Goal: Information Seeking & Learning: Learn about a topic

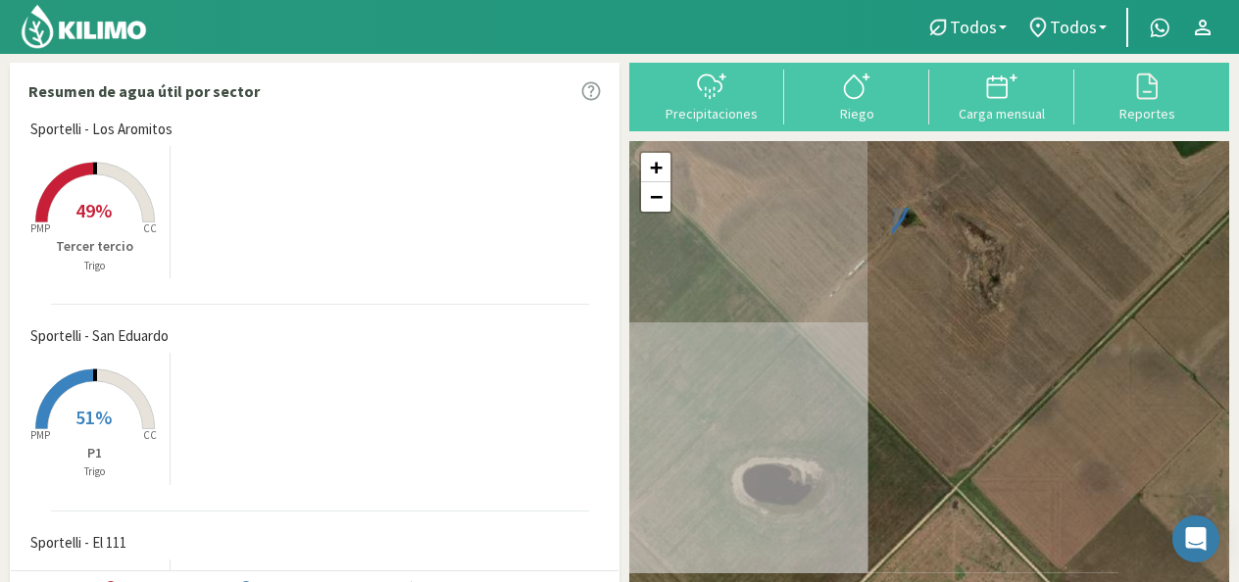
drag, startPoint x: 669, startPoint y: 274, endPoint x: 994, endPoint y: 390, distance: 344.4
click at [994, 390] on div "+ − Leaflet | © Esri" at bounding box center [929, 373] width 600 height 464
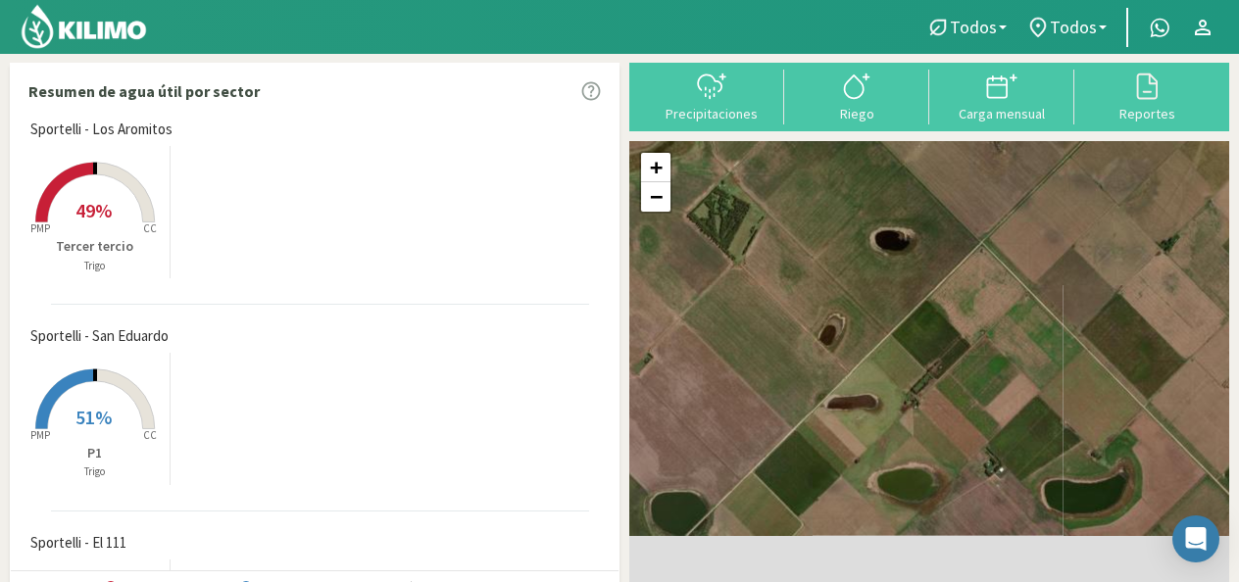
drag, startPoint x: 789, startPoint y: 373, endPoint x: 884, endPoint y: 149, distance: 243.7
click at [884, 149] on div "+ − Leaflet | © Esri" at bounding box center [929, 373] width 600 height 464
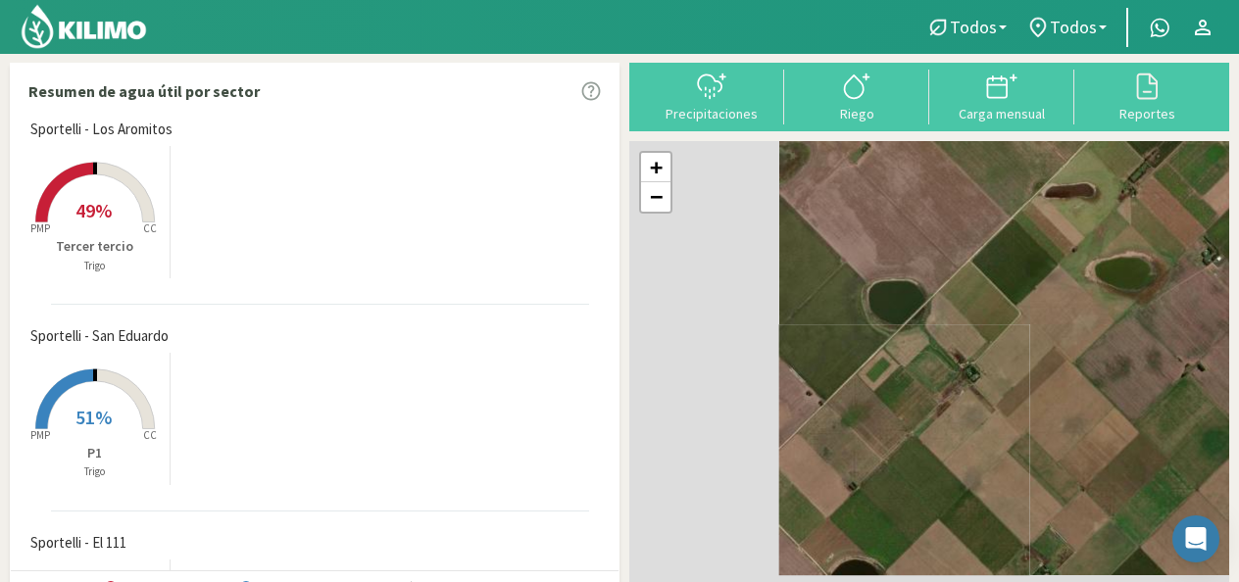
drag, startPoint x: 767, startPoint y: 364, endPoint x: 982, endPoint y: 176, distance: 284.8
click at [982, 176] on div "+ − Leaflet | © Esri" at bounding box center [929, 373] width 600 height 464
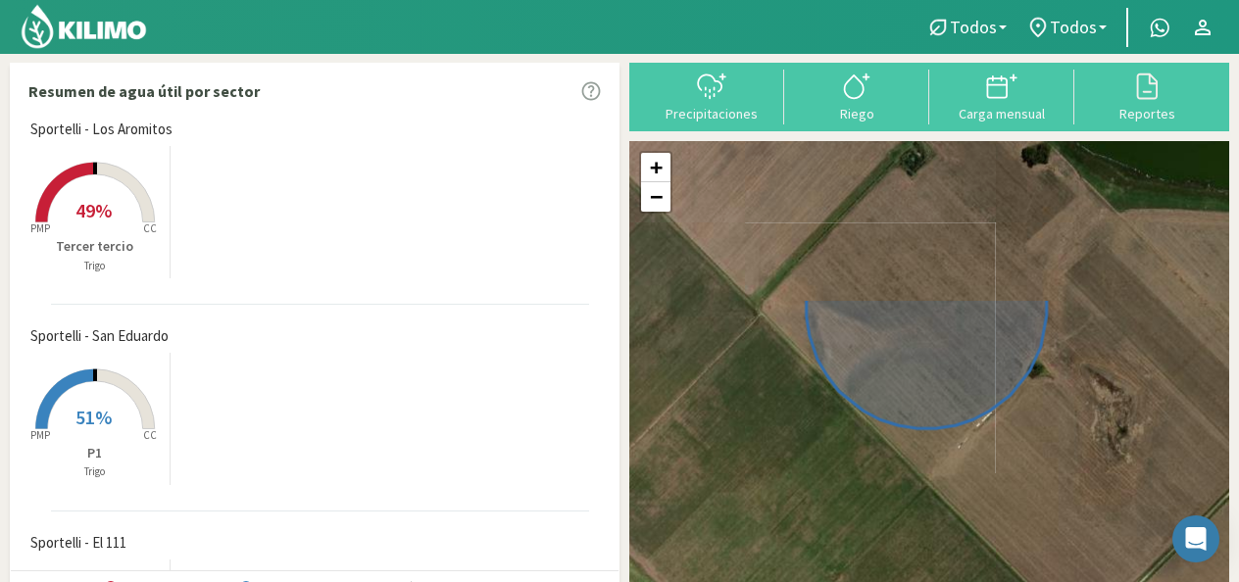
drag, startPoint x: 1016, startPoint y: 282, endPoint x: 960, endPoint y: 493, distance: 218.0
click at [960, 493] on div "+ − Leaflet | © Esri" at bounding box center [929, 373] width 600 height 464
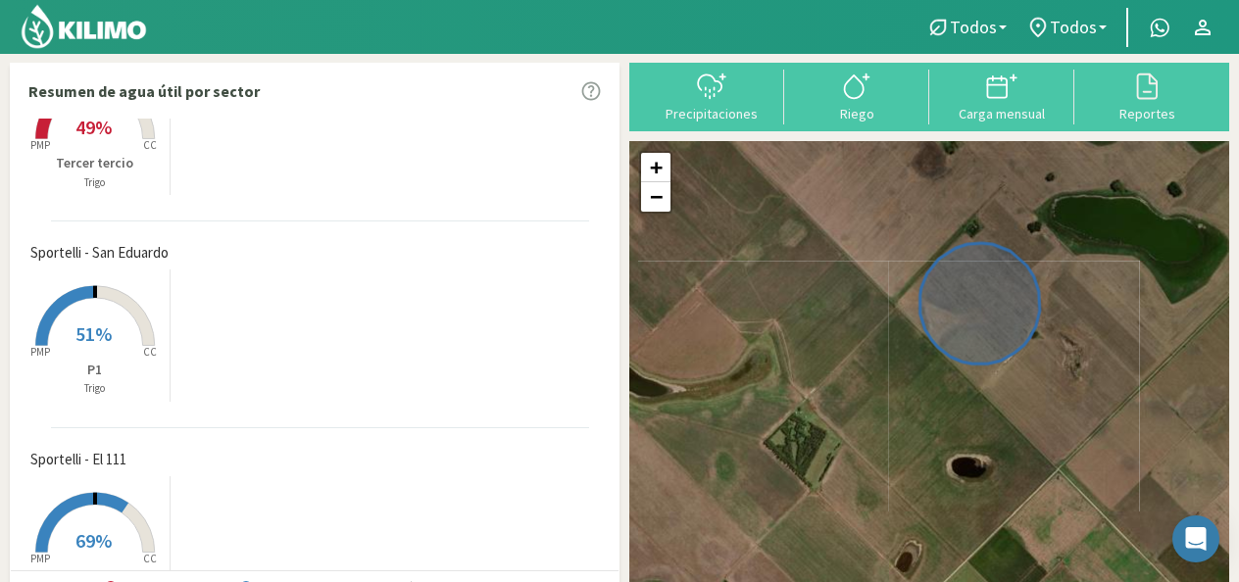
scroll to position [145, 0]
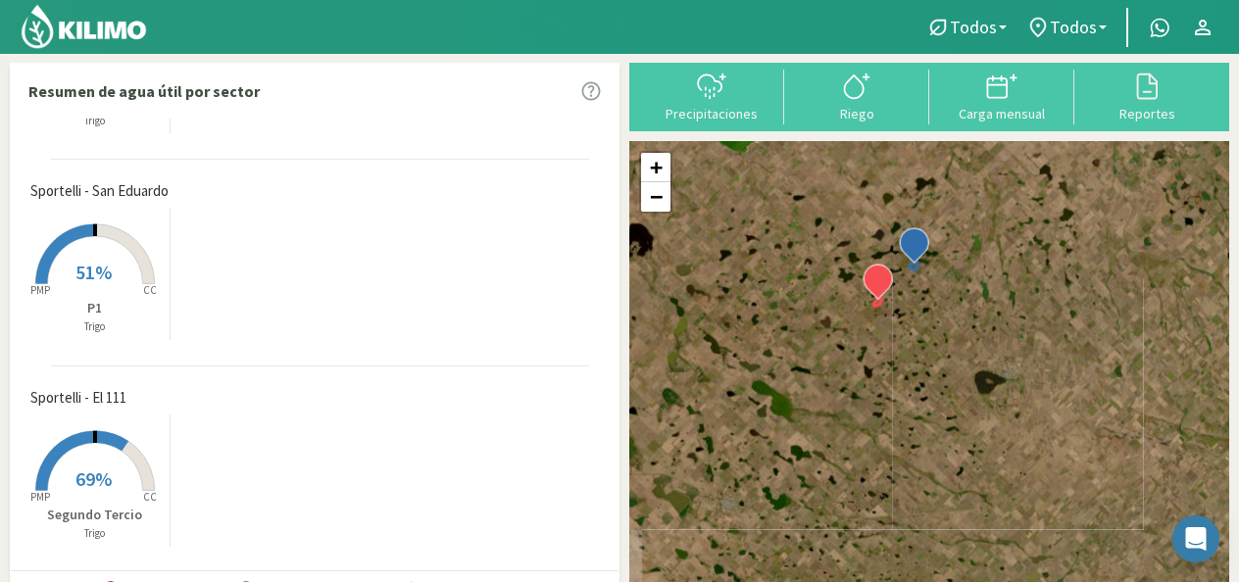
drag, startPoint x: 922, startPoint y: 429, endPoint x: 918, endPoint y: 309, distance: 120.6
click at [918, 309] on div "+ − Leaflet | © Esri" at bounding box center [929, 373] width 600 height 464
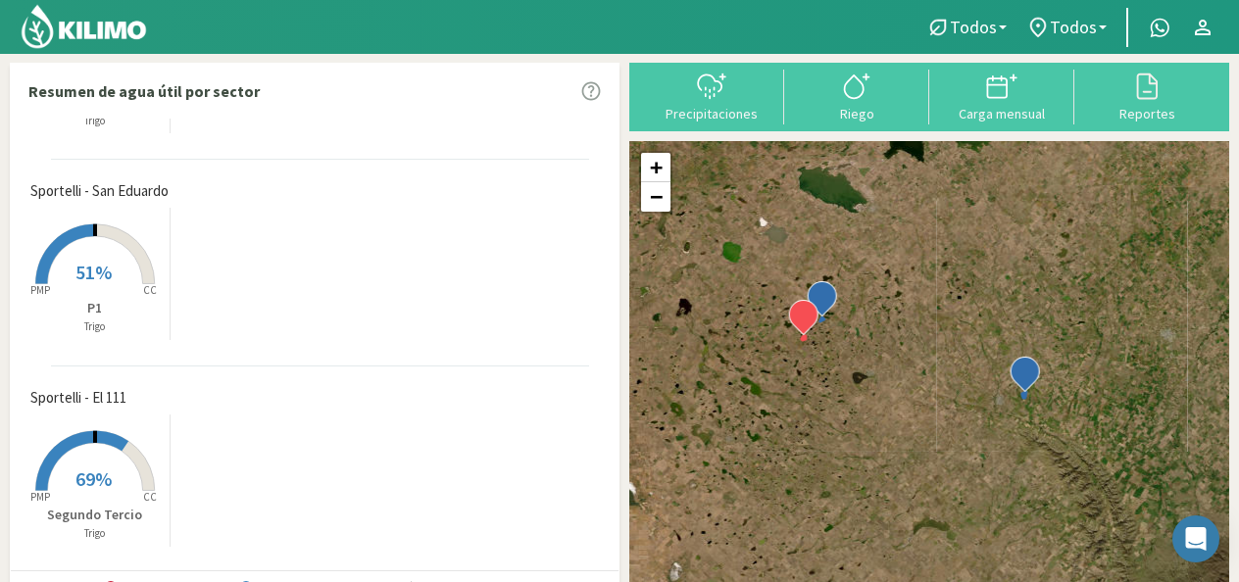
drag, startPoint x: 947, startPoint y: 341, endPoint x: 853, endPoint y: 359, distance: 95.7
click at [853, 359] on div "+ − Leaflet | © Esri" at bounding box center [929, 373] width 600 height 464
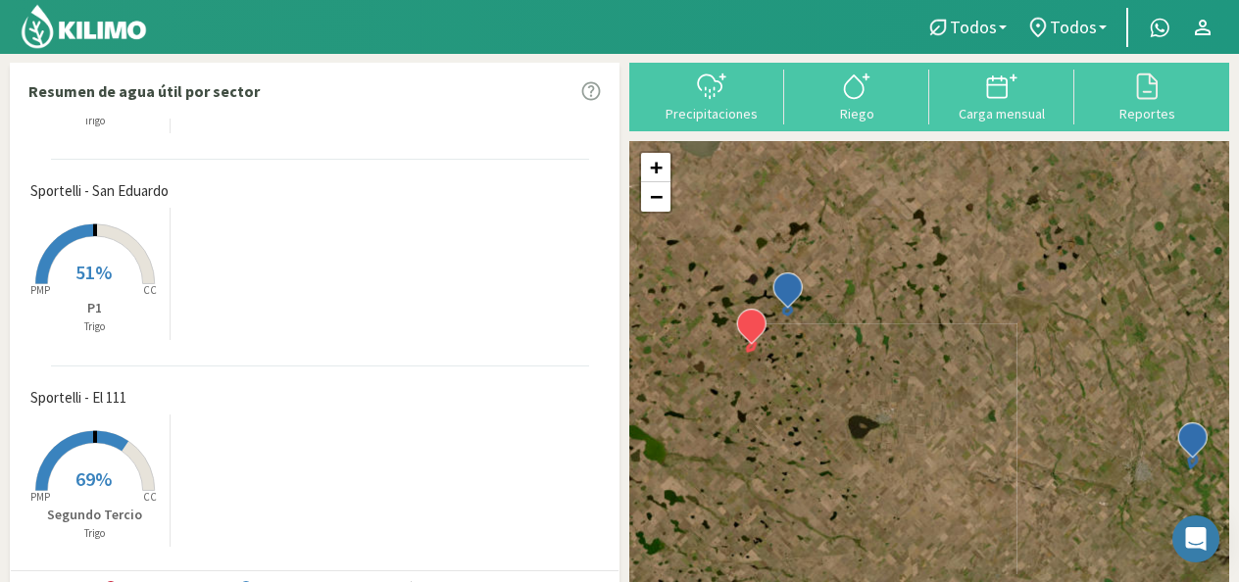
drag, startPoint x: 238, startPoint y: 231, endPoint x: 266, endPoint y: 304, distance: 77.5
click at [266, 304] on div "Created with Highcharts 9.2.2 PMP CC 51% P1 Trigo" at bounding box center [320, 274] width 598 height 142
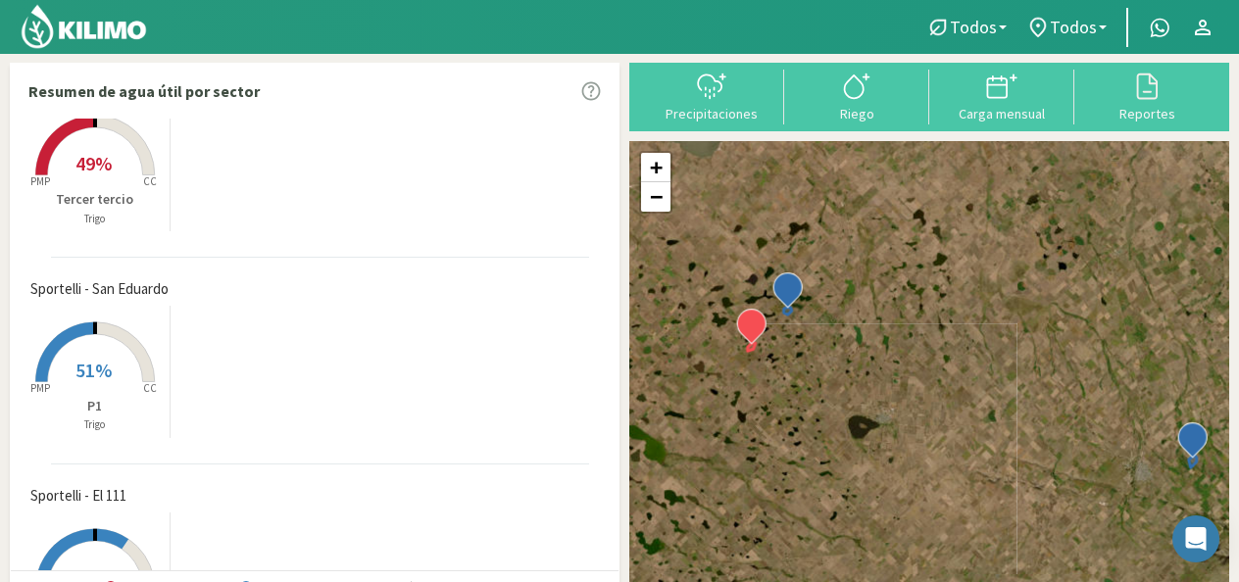
click at [100, 174] on span "49%" at bounding box center [93, 163] width 36 height 24
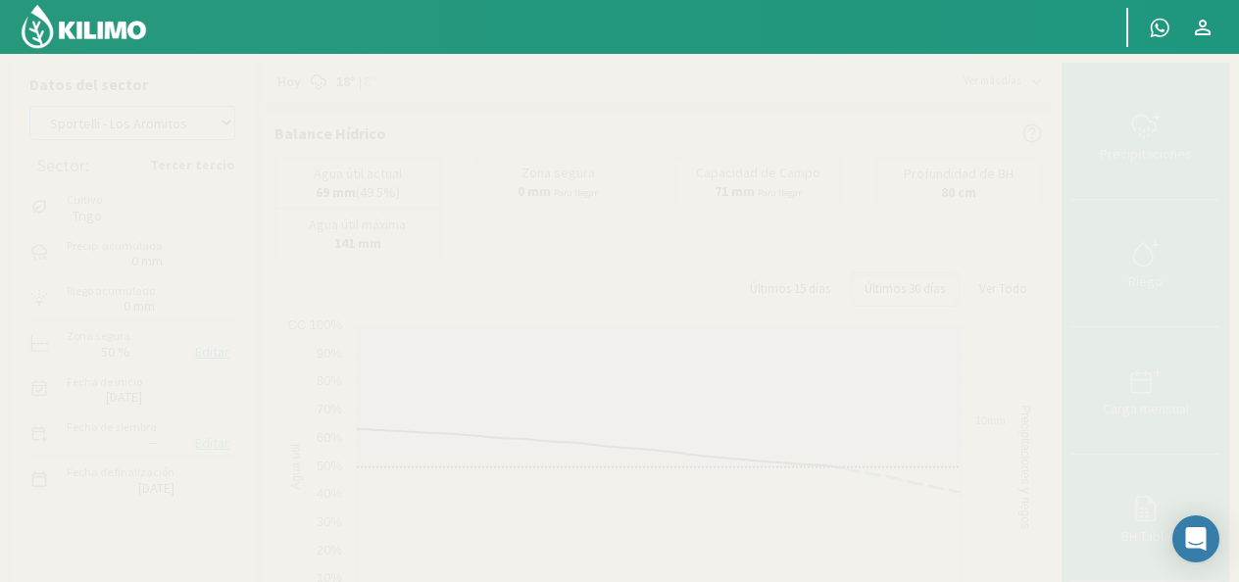
click at [230, 129] on select "[PERSON_NAME] - El 111 [PERSON_NAME] - Los Aromitos [PERSON_NAME] - [GEOGRAPHIC…" at bounding box center [132, 123] width 206 height 34
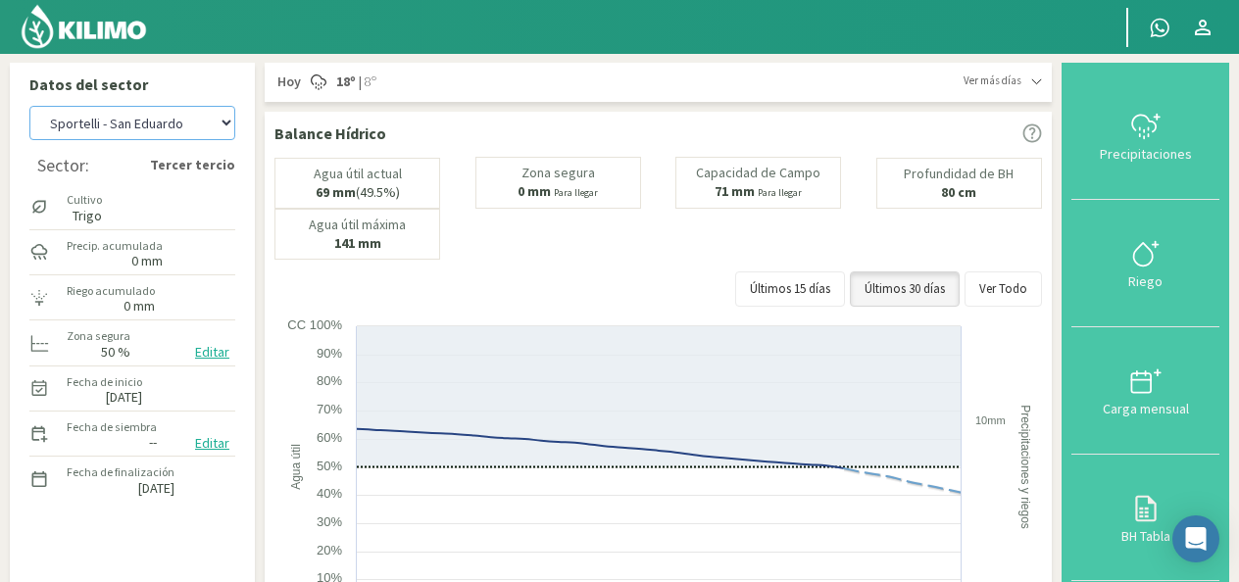
click at [29, 106] on select "[PERSON_NAME] - El 111 [PERSON_NAME] - Los Aromitos [PERSON_NAME] - [GEOGRAPHIC…" at bounding box center [132, 123] width 206 height 34
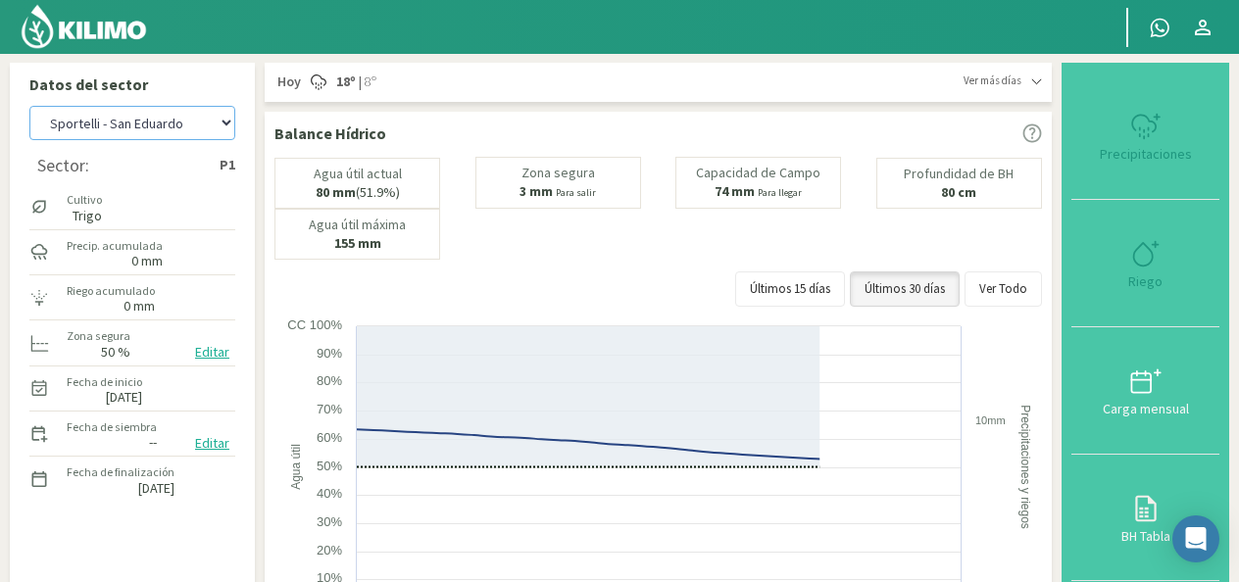
click at [229, 125] on select "[PERSON_NAME] - El 111 [PERSON_NAME] - Los Aromitos [PERSON_NAME] - [GEOGRAPHIC…" at bounding box center [132, 123] width 206 height 34
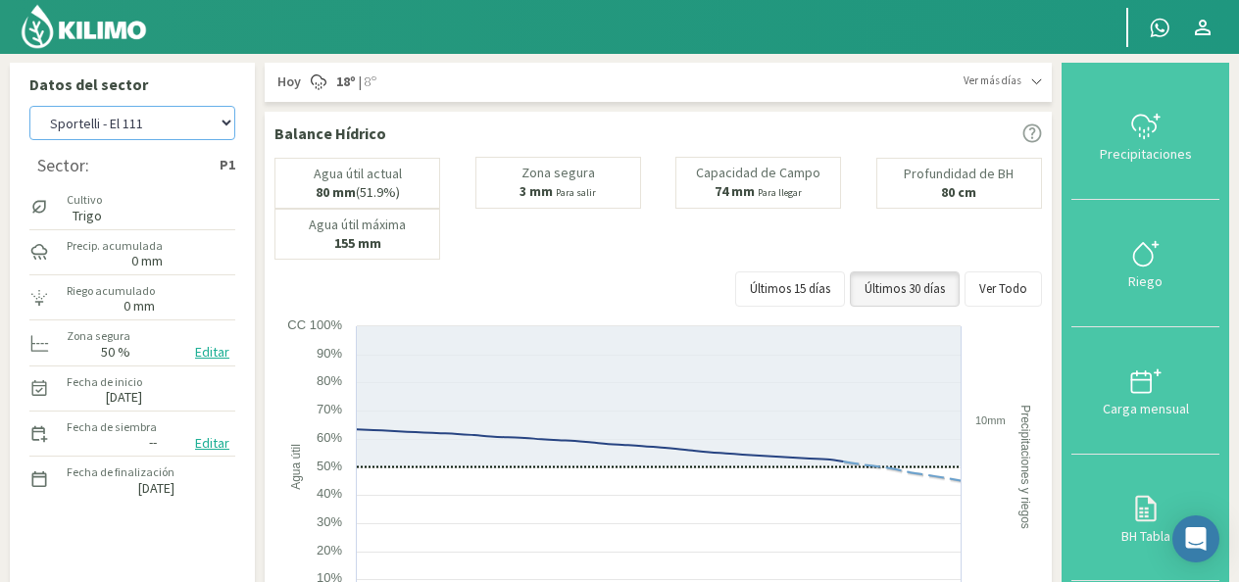
click at [29, 106] on select "[PERSON_NAME] - El 111 [PERSON_NAME] - Los Aromitos [PERSON_NAME] - [GEOGRAPHIC…" at bounding box center [132, 123] width 206 height 34
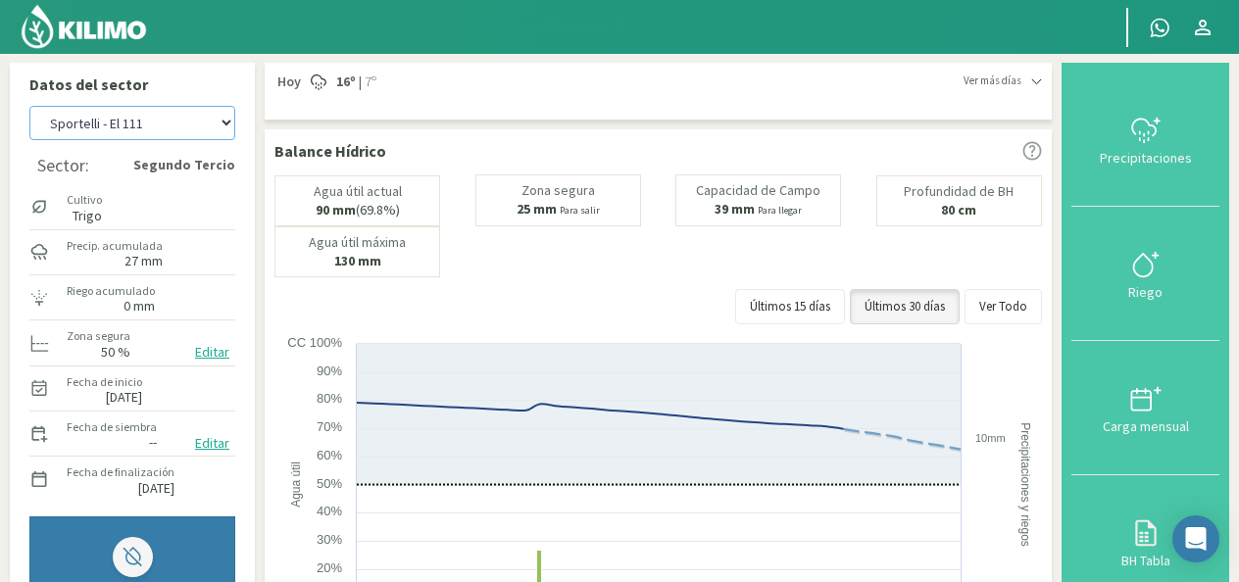
click at [220, 122] on select "[PERSON_NAME] - El 111 [PERSON_NAME] - Los Aromitos [PERSON_NAME] - [GEOGRAPHIC…" at bounding box center [132, 123] width 206 height 34
click at [29, 106] on select "[PERSON_NAME] - El 111 [PERSON_NAME] - Los Aromitos [PERSON_NAME] - [GEOGRAPHIC…" at bounding box center [132, 123] width 206 height 34
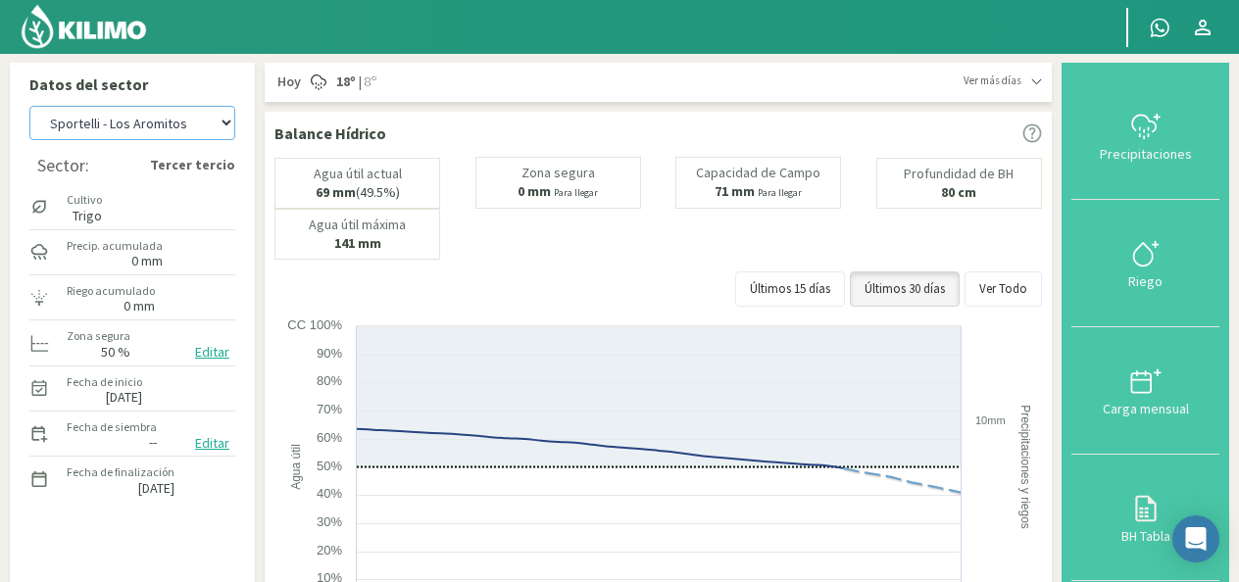
click at [222, 125] on select "[PERSON_NAME] - El 111 [PERSON_NAME] - Los Aromitos [PERSON_NAME] - [GEOGRAPHIC…" at bounding box center [132, 123] width 206 height 34
click at [29, 106] on select "[PERSON_NAME] - El 111 [PERSON_NAME] - Los Aromitos [PERSON_NAME] - [GEOGRAPHIC…" at bounding box center [132, 123] width 206 height 34
click at [230, 128] on select "[PERSON_NAME] - El 111 [PERSON_NAME] - Los Aromitos [PERSON_NAME] - [GEOGRAPHIC…" at bounding box center [132, 123] width 206 height 34
click at [29, 106] on select "[PERSON_NAME] - El 111 [PERSON_NAME] - Los Aromitos [PERSON_NAME] - [GEOGRAPHIC…" at bounding box center [132, 123] width 206 height 34
select select "16: Object"
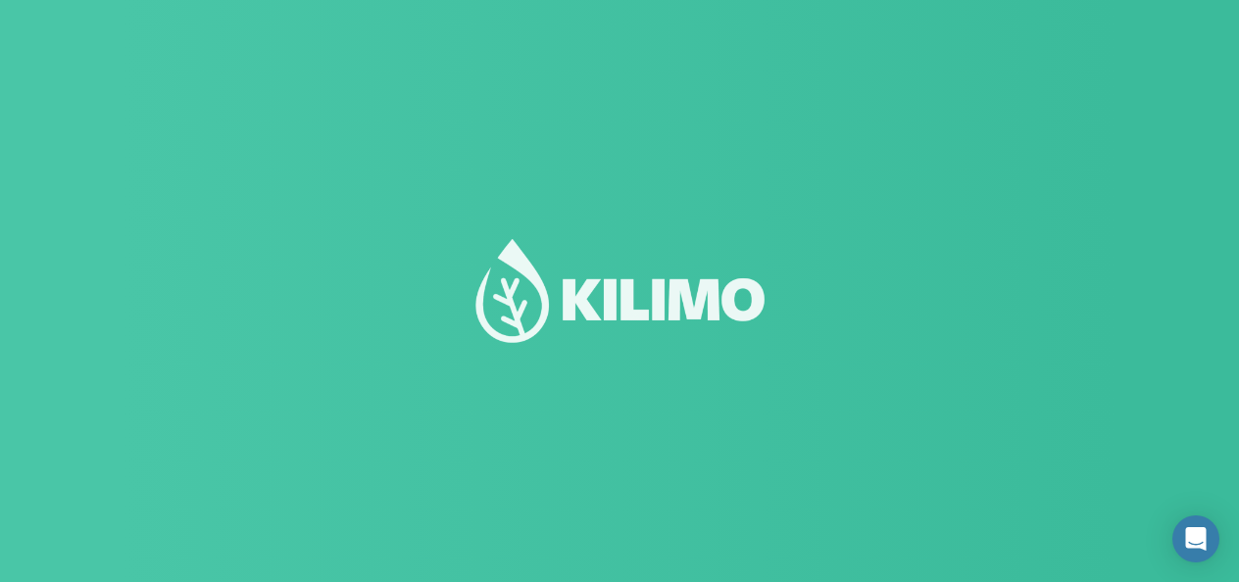
select select "1: Object"
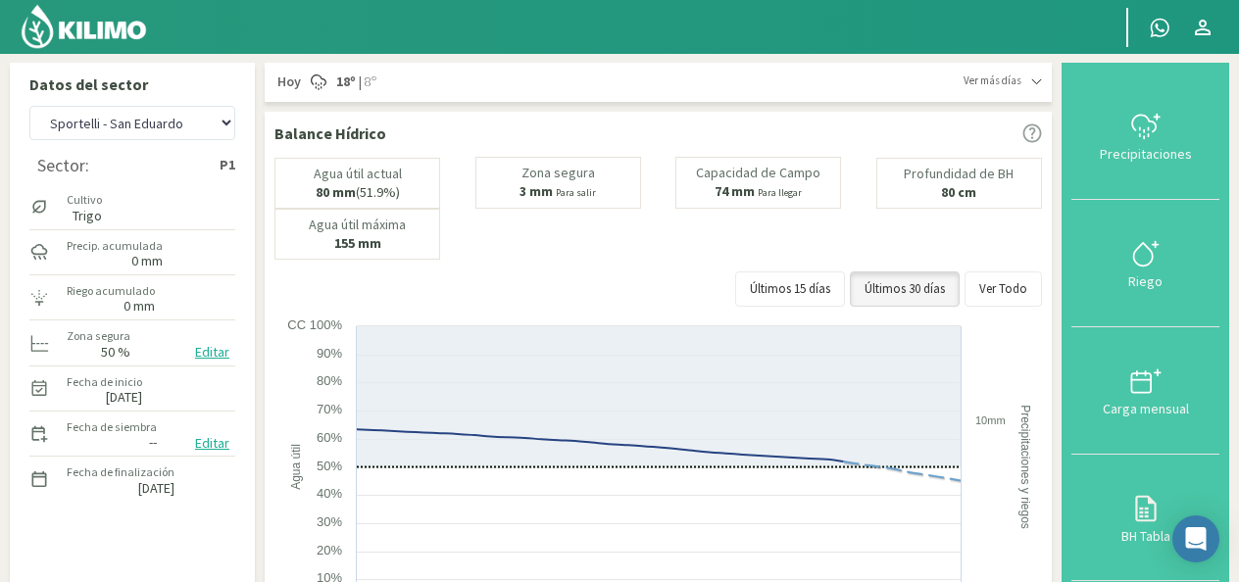
click at [170, 86] on p "Datos del sector" at bounding box center [132, 85] width 206 height 24
click at [1038, 86] on icon at bounding box center [1036, 81] width 11 height 11
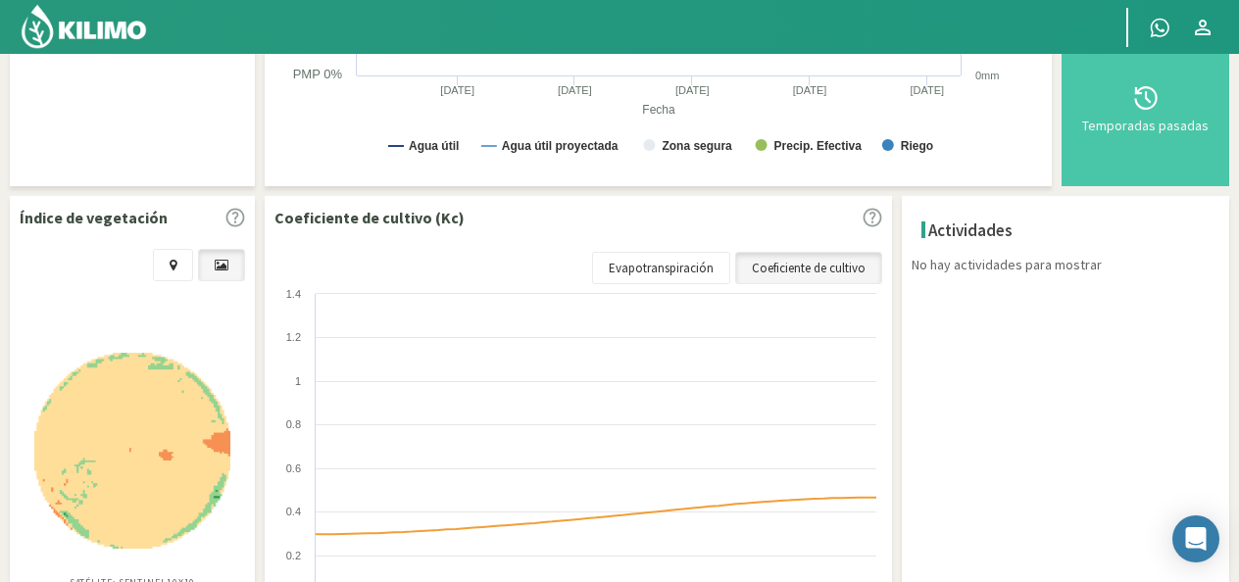
scroll to position [686, 0]
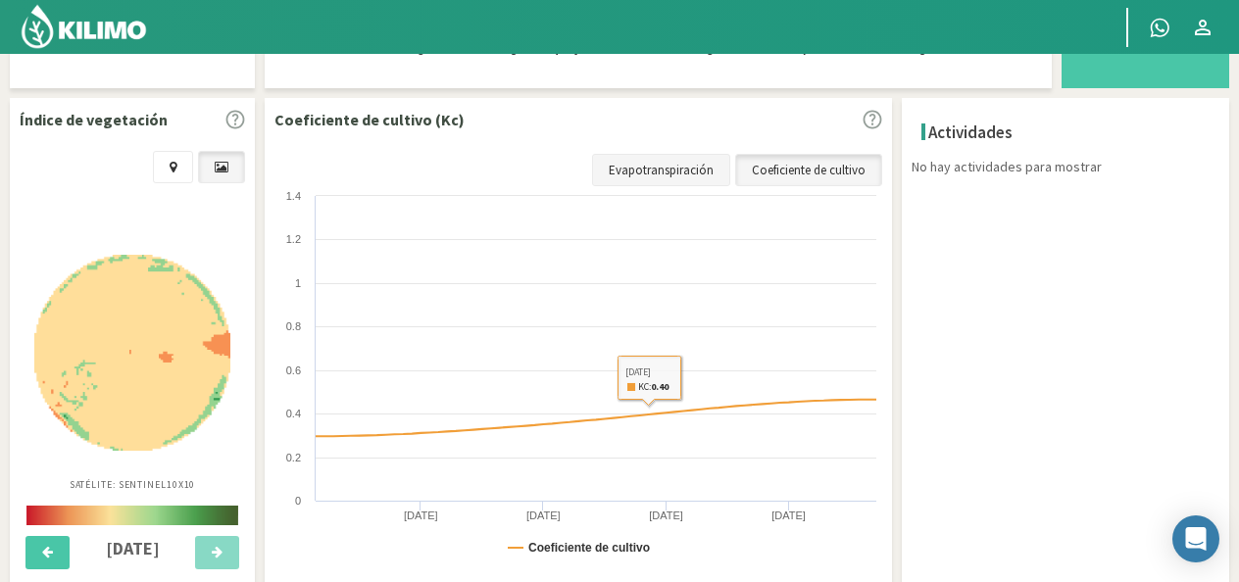
click at [666, 163] on link "Evapotranspiración" at bounding box center [661, 170] width 138 height 33
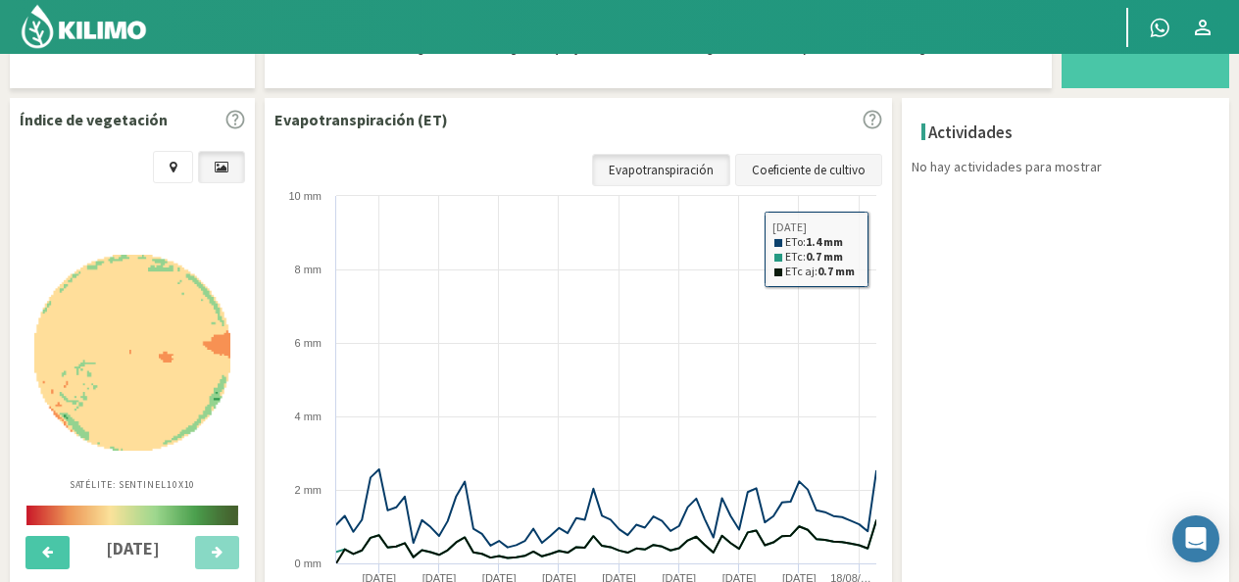
click at [784, 172] on link "Coeficiente de cultivo" at bounding box center [808, 170] width 147 height 33
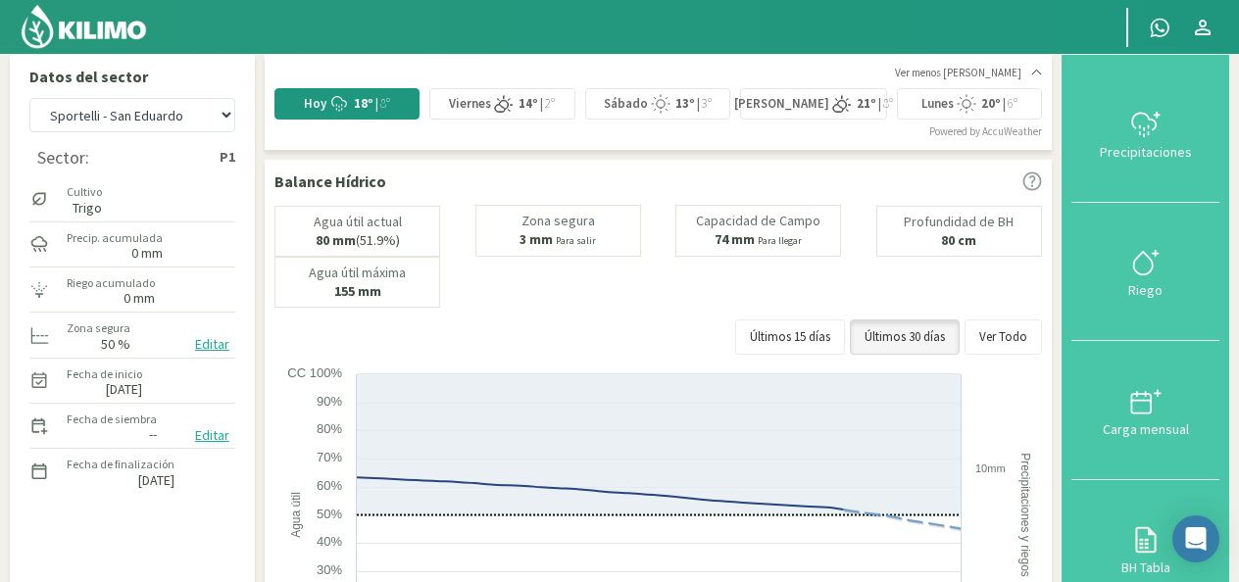
scroll to position [0, 0]
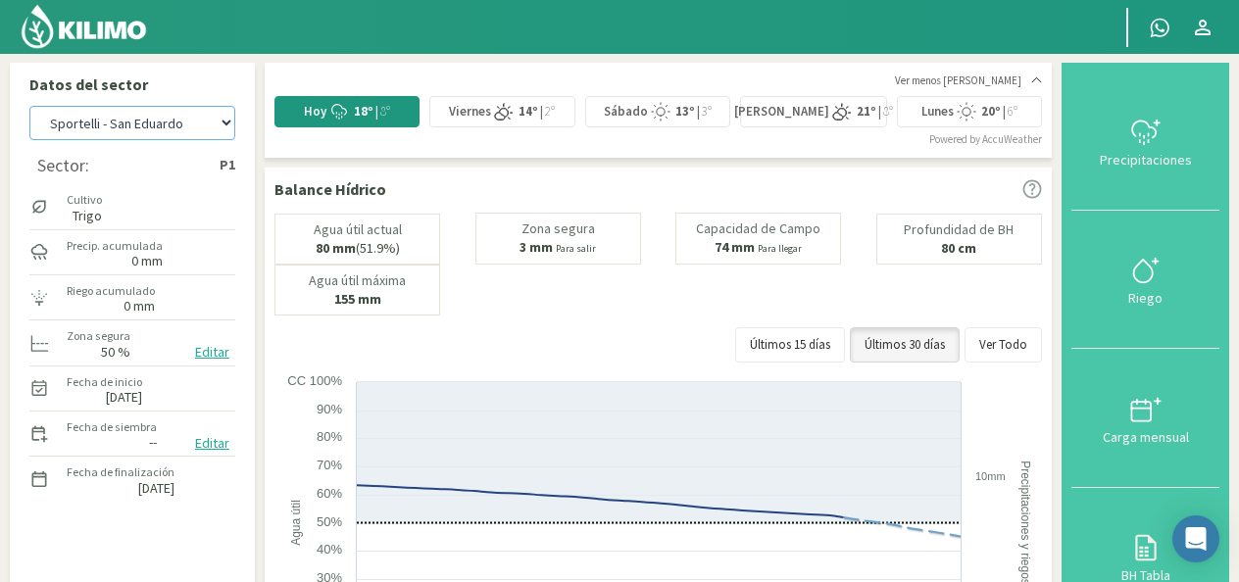
click at [224, 127] on select "[PERSON_NAME] - El 111 [PERSON_NAME] - Los Aromitos [PERSON_NAME] - [GEOGRAPHIC…" at bounding box center [132, 123] width 206 height 34
click at [29, 106] on select "[PERSON_NAME] - El 111 [PERSON_NAME] - Los Aromitos [PERSON_NAME] - [GEOGRAPHIC…" at bounding box center [132, 123] width 206 height 34
click at [221, 132] on select "[PERSON_NAME] - El 111 [PERSON_NAME] - Los Aromitos [PERSON_NAME] - [GEOGRAPHIC…" at bounding box center [132, 123] width 206 height 34
click at [29, 106] on select "[PERSON_NAME] - El 111 [PERSON_NAME] - Los Aromitos [PERSON_NAME] - [GEOGRAPHIC…" at bounding box center [132, 123] width 206 height 34
select select "19: Object"
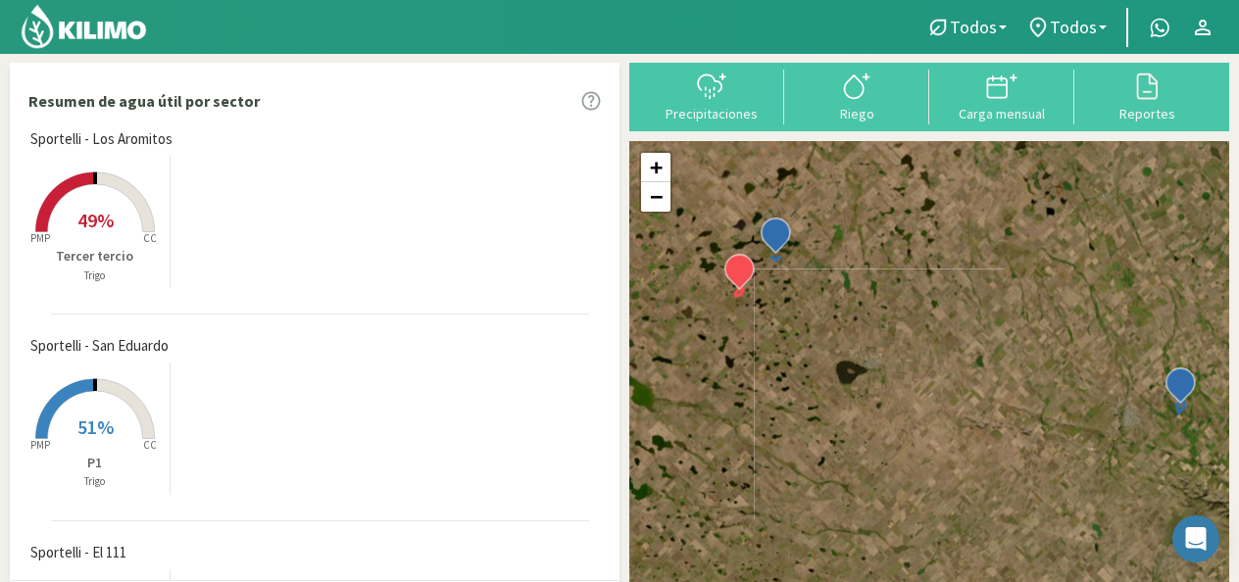
drag, startPoint x: 817, startPoint y: 295, endPoint x: 839, endPoint y: 469, distance: 175.8
click at [839, 469] on div "+ − Leaflet | © Esri" at bounding box center [929, 377] width 600 height 473
